Goal: Find specific page/section: Find specific page/section

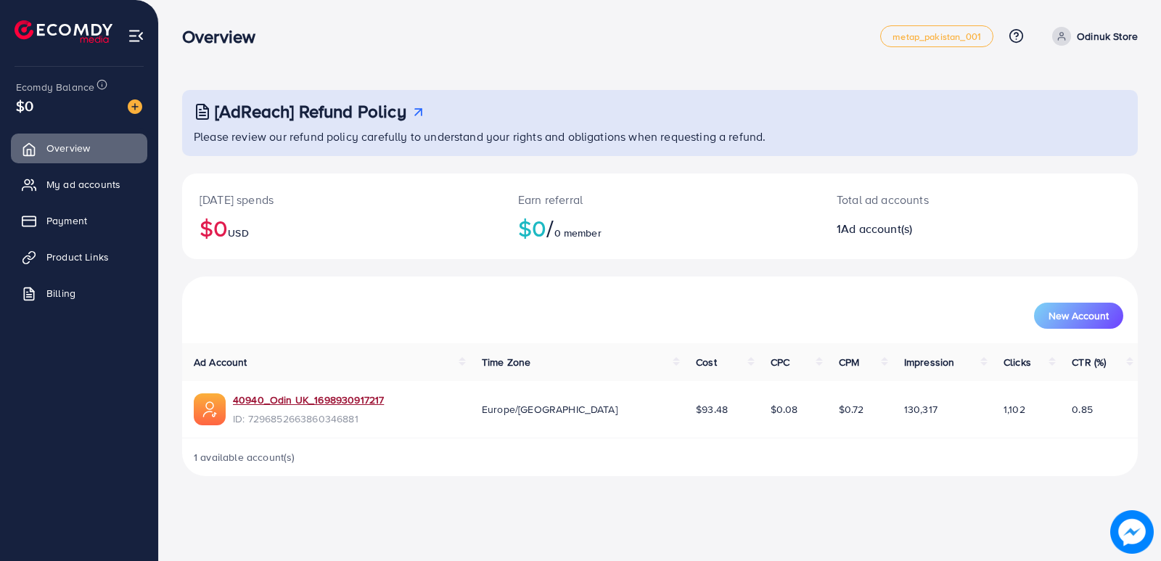
drag, startPoint x: 312, startPoint y: 396, endPoint x: 583, endPoint y: 83, distance: 413.9
click at [314, 395] on link "40940_Odin UK_1698930917217" at bounding box center [308, 399] width 151 height 15
click at [75, 264] on span "Product Links" at bounding box center [81, 257] width 62 height 15
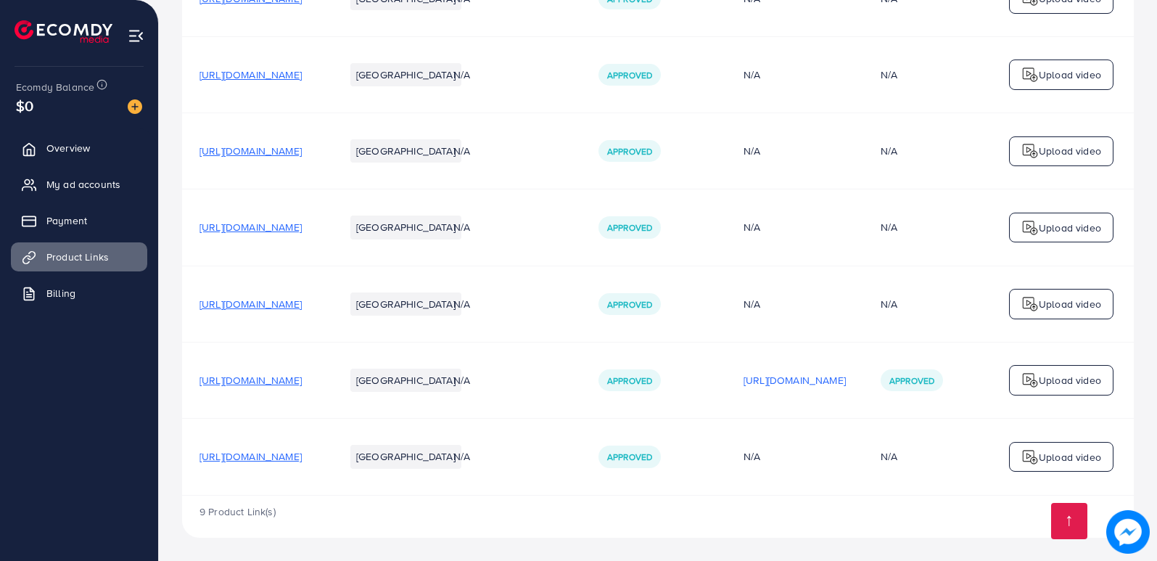
scroll to position [714, 0]
click at [302, 451] on span "[URL][DOMAIN_NAME]" at bounding box center [250, 456] width 102 height 15
drag, startPoint x: 264, startPoint y: 443, endPoint x: 194, endPoint y: 442, distance: 70.4
click at [194, 442] on tr "[URL][DOMAIN_NAME] Pakistan N/A Approved N/A N/A Upload video" at bounding box center [667, 457] width 971 height 76
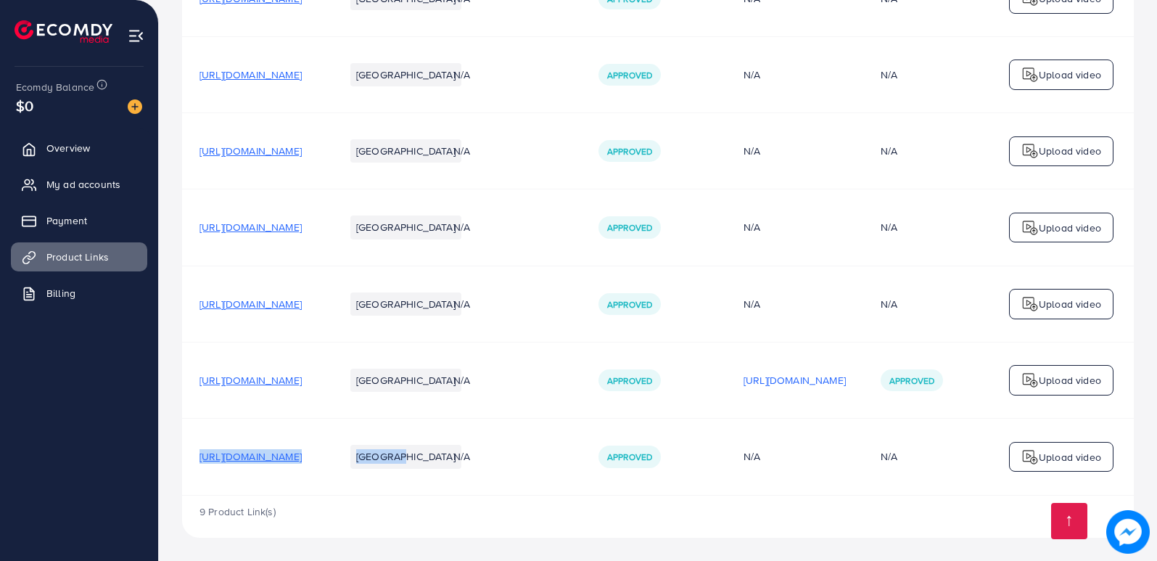
drag, startPoint x: 195, startPoint y: 445, endPoint x: 447, endPoint y: 481, distance: 254.3
click at [483, 477] on tr "[URL][DOMAIN_NAME] Pakistan N/A Approved N/A N/A Upload video" at bounding box center [667, 457] width 971 height 76
click at [191, 440] on td "[URL][DOMAIN_NAME]" at bounding box center [252, 457] width 145 height 76
